Goal: Task Accomplishment & Management: Use online tool/utility

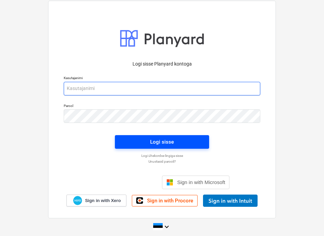
type input "[EMAIL_ADDRESS][DOMAIN_NAME]"
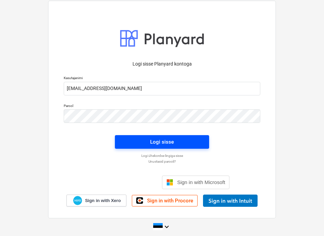
click at [180, 141] on span "Logi sisse" at bounding box center [162, 141] width 78 height 9
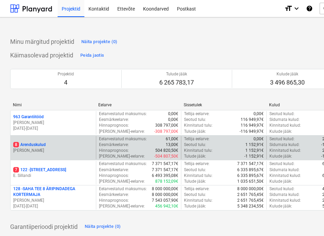
click at [41, 142] on p "8 Arenduskulud" at bounding box center [29, 145] width 33 height 6
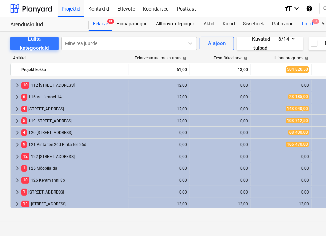
click at [306, 22] on div "Failid 8" at bounding box center [307, 24] width 19 height 14
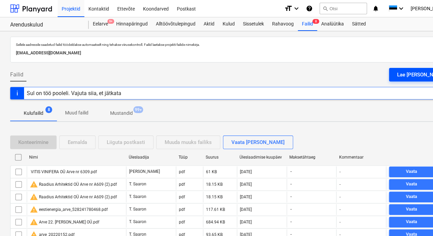
click at [324, 74] on div "Lae [PERSON_NAME]" at bounding box center [421, 74] width 48 height 9
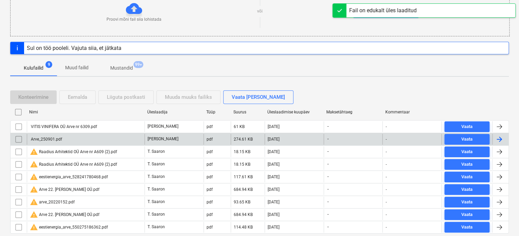
scroll to position [102, 0]
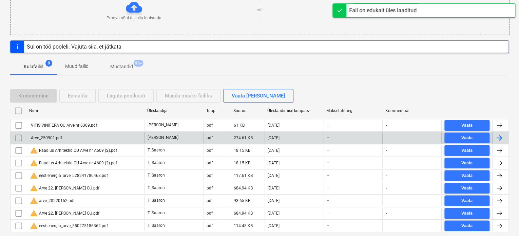
click at [59, 138] on div "Arve_250901.pdf" at bounding box center [46, 137] width 32 height 5
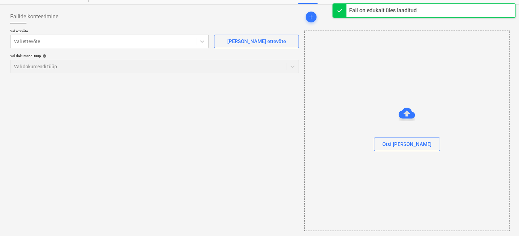
scroll to position [26, 0]
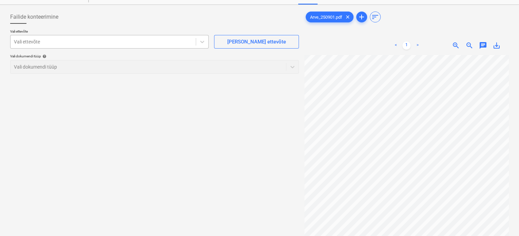
click at [117, 35] on div "Vali ettevõte" at bounding box center [109, 42] width 198 height 14
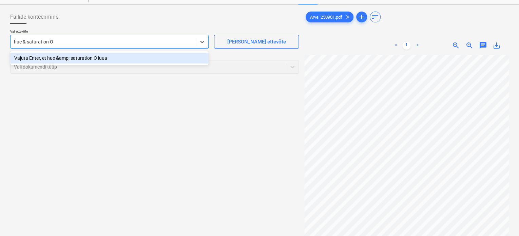
type input "hue & saturation OÜ"
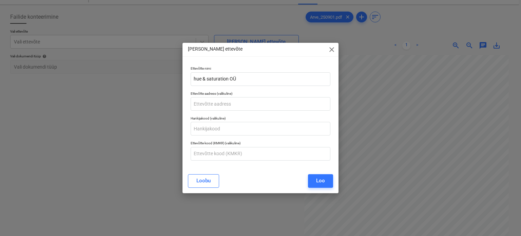
click at [319, 186] on button "Loo" at bounding box center [320, 181] width 25 height 14
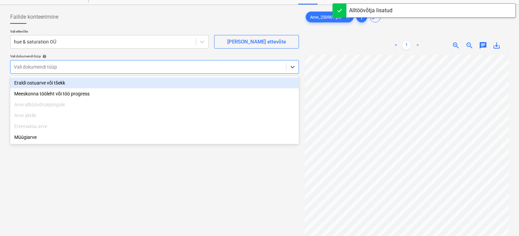
click at [149, 68] on div at bounding box center [148, 66] width 268 height 7
click at [133, 84] on div "Eraldi ostuarve või tšekk" at bounding box center [154, 82] width 288 height 11
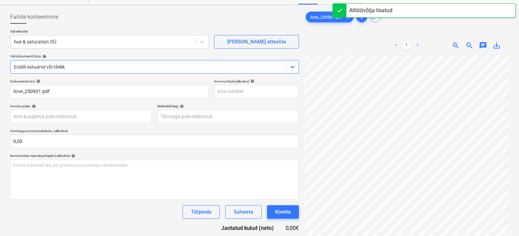
scroll to position [136, 0]
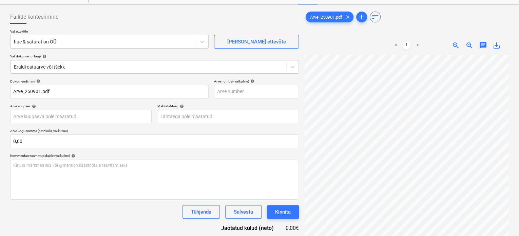
click at [324, 209] on html "Projektid Kontaktid Ettevõte Koondarved Postkast format_size keyboard_arrow_dow…" at bounding box center [259, 92] width 519 height 236
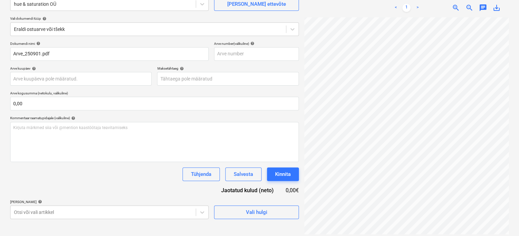
scroll to position [68, 0]
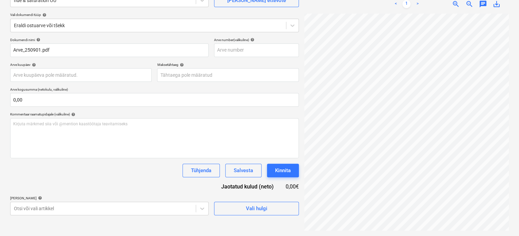
click at [112, 200] on p "[PERSON_NAME] artiklid help" at bounding box center [109, 199] width 198 height 6
click at [113, 168] on body "Projektid Kontaktid Ettevõte Koondarved Postkast format_size keyboard_arrow_dow…" at bounding box center [259, 50] width 519 height 236
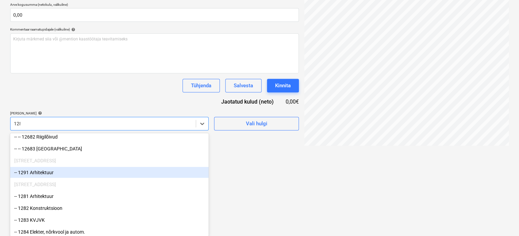
scroll to position [171, 0]
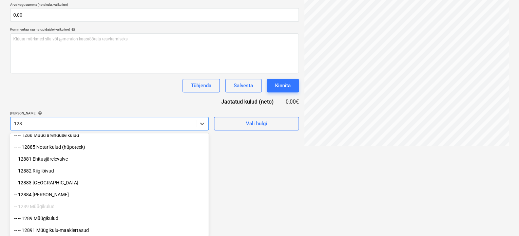
type input "1289"
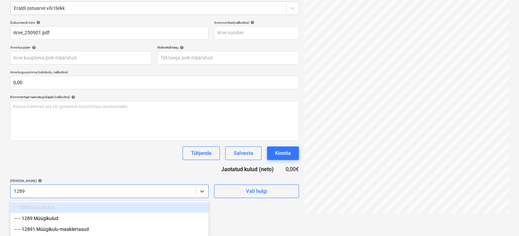
scroll to position [85, 0]
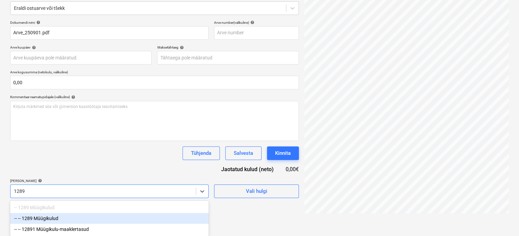
click at [64, 215] on div "-- -- 1289 Müügikulud" at bounding box center [109, 218] width 198 height 11
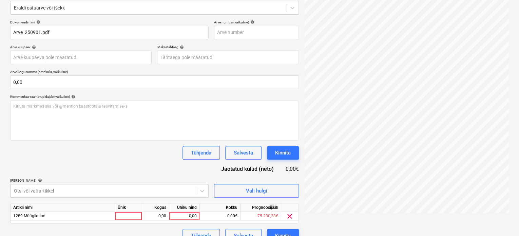
click at [71, 161] on div "Dokumendi nimi help Arve_250901.pdf Arve number (valikuline) help Arve kuupäev …" at bounding box center [154, 131] width 288 height 222
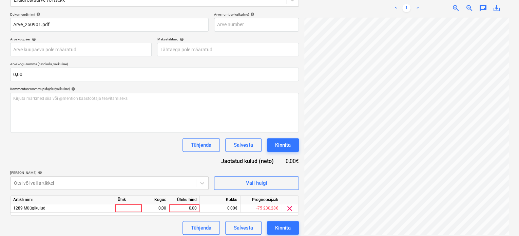
scroll to position [97, 0]
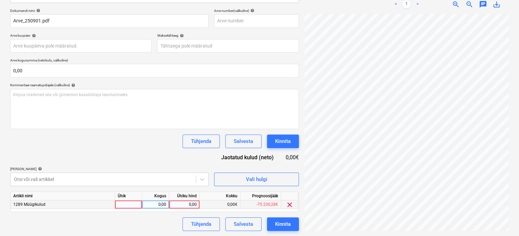
click at [126, 201] on div at bounding box center [128, 204] width 27 height 8
type input "tk"
click at [283, 25] on div "Failide konteerimine Vali ettevõte hue & saturation OÜ [PERSON_NAME] uus ettevõ…" at bounding box center [259, 85] width 504 height 296
click at [183, 200] on div "0,00" at bounding box center [184, 204] width 25 height 8
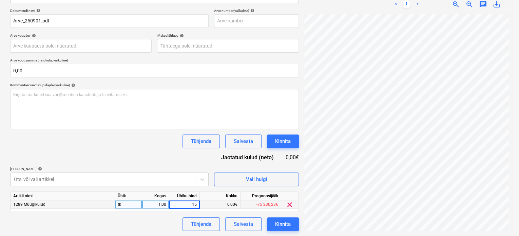
type input "150"
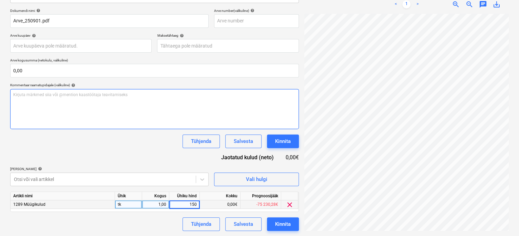
click at [144, 120] on div "Kirjuta märkmed siia või @mention kaastöötaja teavitamiseks ﻿" at bounding box center [154, 109] width 288 height 40
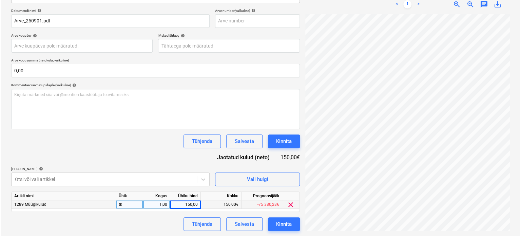
scroll to position [64, 34]
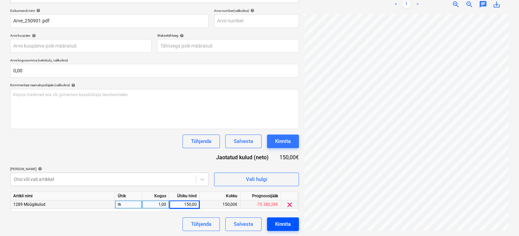
click at [286, 225] on div "Kinnita" at bounding box center [283, 223] width 16 height 9
